Goal: Transaction & Acquisition: Subscribe to service/newsletter

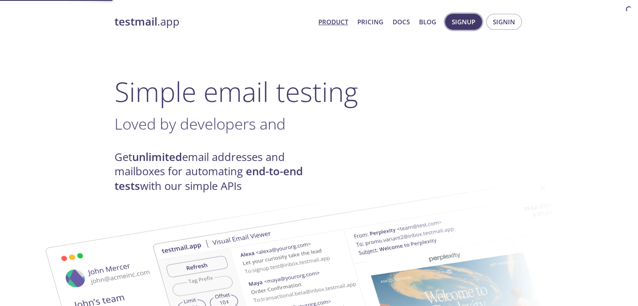
click at [463, 25] on span "Signup" at bounding box center [463, 21] width 23 height 11
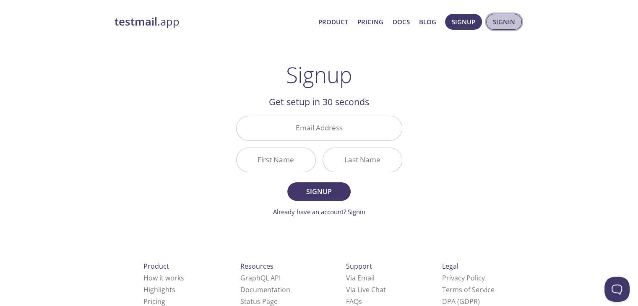
click at [503, 20] on span "Signin" at bounding box center [504, 21] width 22 height 11
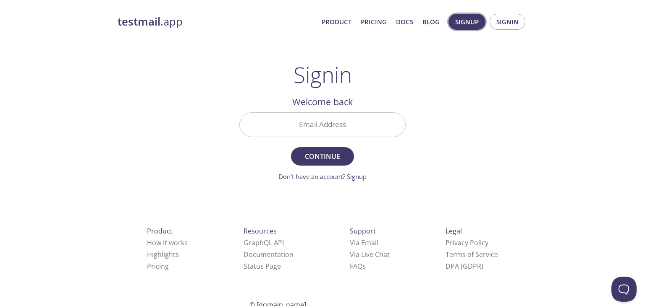
click at [472, 24] on span "Signup" at bounding box center [466, 21] width 23 height 11
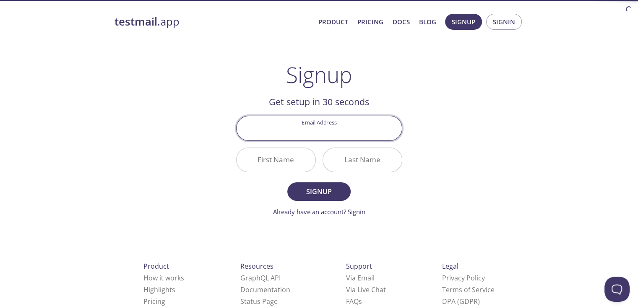
click at [311, 132] on input "Email Address" at bounding box center [319, 128] width 165 height 24
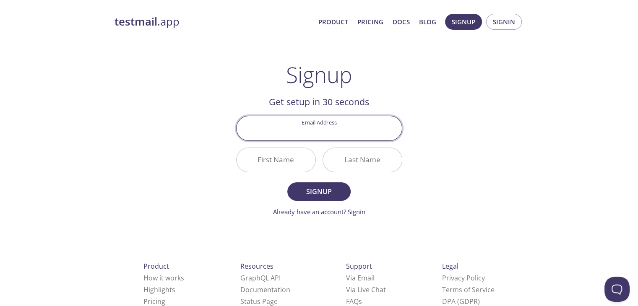
type input "[PERSON_NAME][EMAIL_ADDRESS][DOMAIN_NAME]"
click at [285, 165] on input "First Name" at bounding box center [276, 160] width 79 height 24
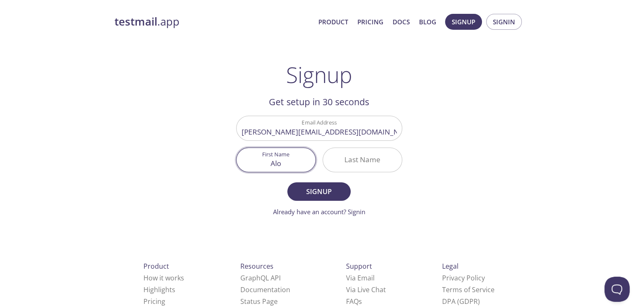
type input "Alo"
click at [382, 165] on input "Last Name" at bounding box center [362, 160] width 79 height 24
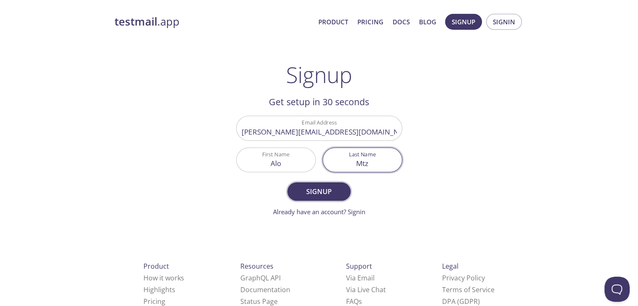
type input "Mtz"
click at [334, 186] on span "Signup" at bounding box center [319, 192] width 44 height 12
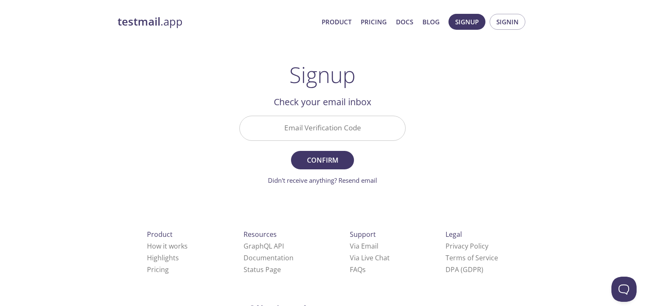
click at [338, 120] on input "Email Verification Code" at bounding box center [322, 128] width 165 height 24
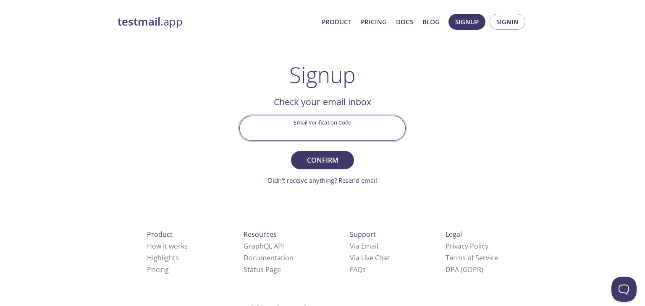
paste input "3PE88GS"
type input "3PE88GS"
click at [325, 155] on span "Confirm" at bounding box center [322, 160] width 44 height 12
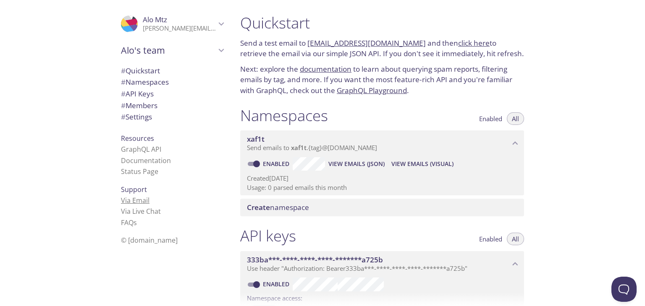
click at [130, 200] on link "Via Email" at bounding box center [135, 200] width 29 height 9
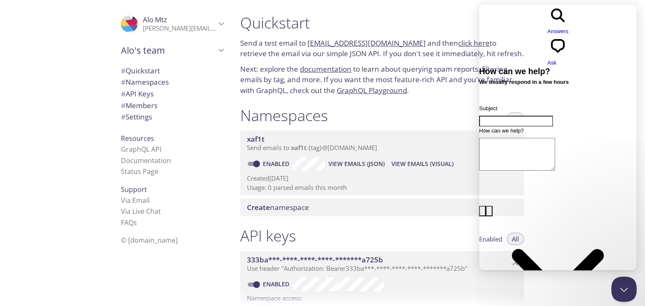
click at [156, 70] on span "# Quickstart" at bounding box center [172, 70] width 102 height 11
click at [446, 110] on div "Namespaces Enabled All" at bounding box center [382, 116] width 284 height 21
click at [619, 286] on button "Close Beacon popover" at bounding box center [621, 287] width 25 height 25
